Goal: Check status

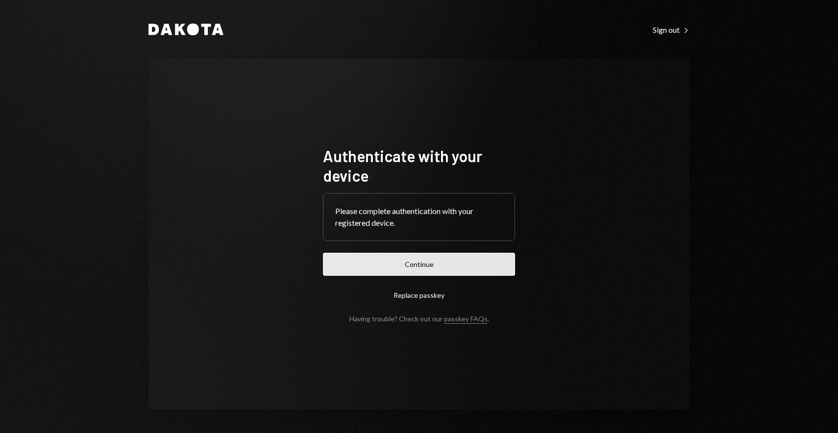
click at [421, 266] on button "Continue" at bounding box center [419, 264] width 192 height 23
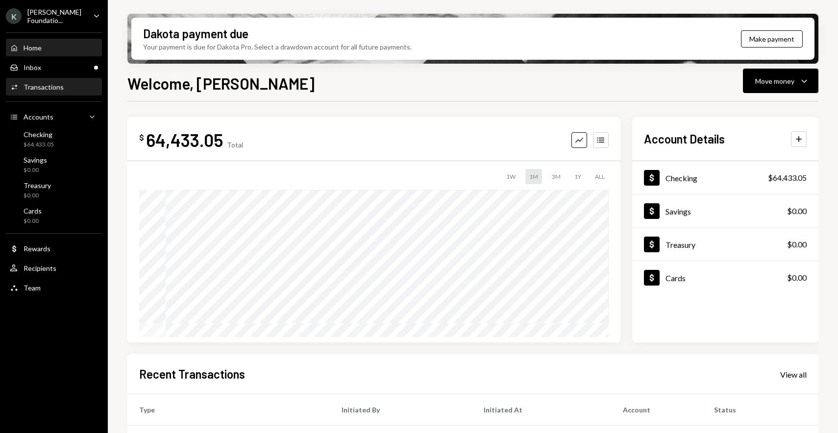
click at [78, 79] on div "Activities Transactions" at bounding box center [54, 87] width 88 height 17
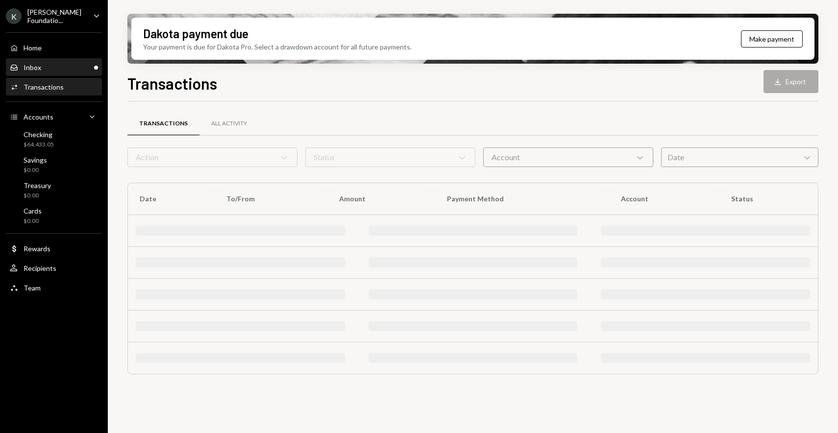
click at [74, 68] on div "Inbox Inbox" at bounding box center [54, 67] width 88 height 9
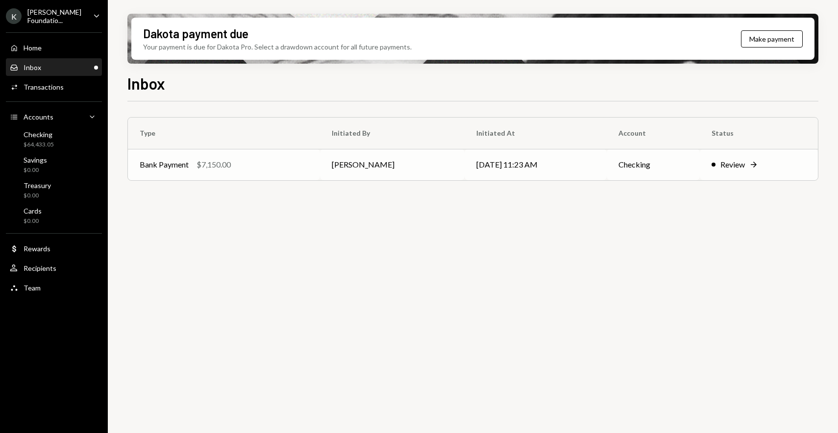
click at [270, 164] on div "Bank Payment $7,150.00" at bounding box center [224, 165] width 169 height 12
